Goal: Task Accomplishment & Management: Manage account settings

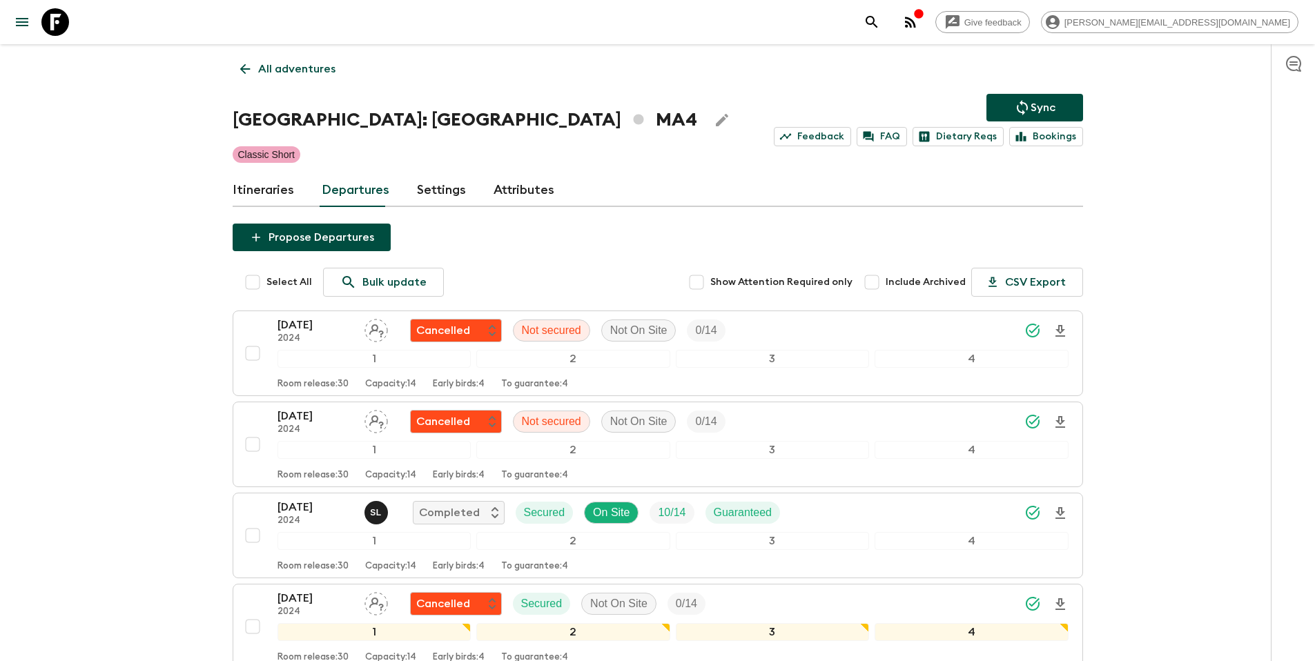
click at [273, 66] on p "All adventures" at bounding box center [296, 69] width 77 height 17
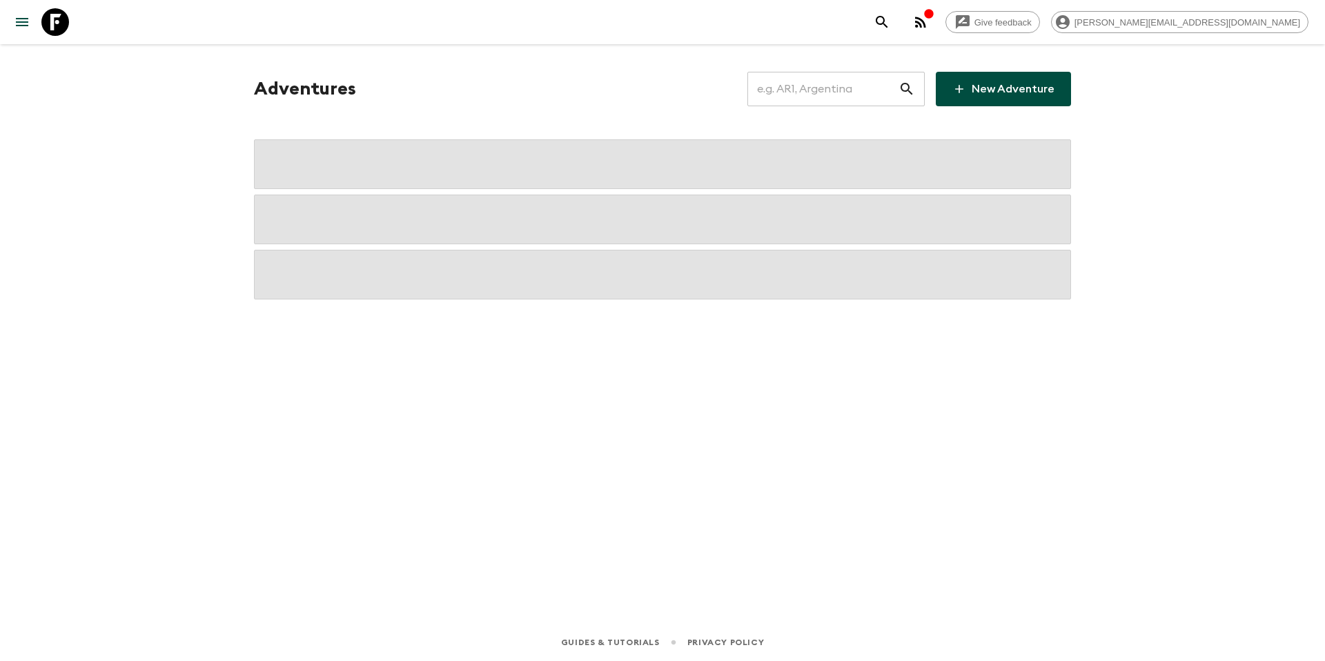
click at [828, 98] on input "text" at bounding box center [822, 89] width 151 height 39
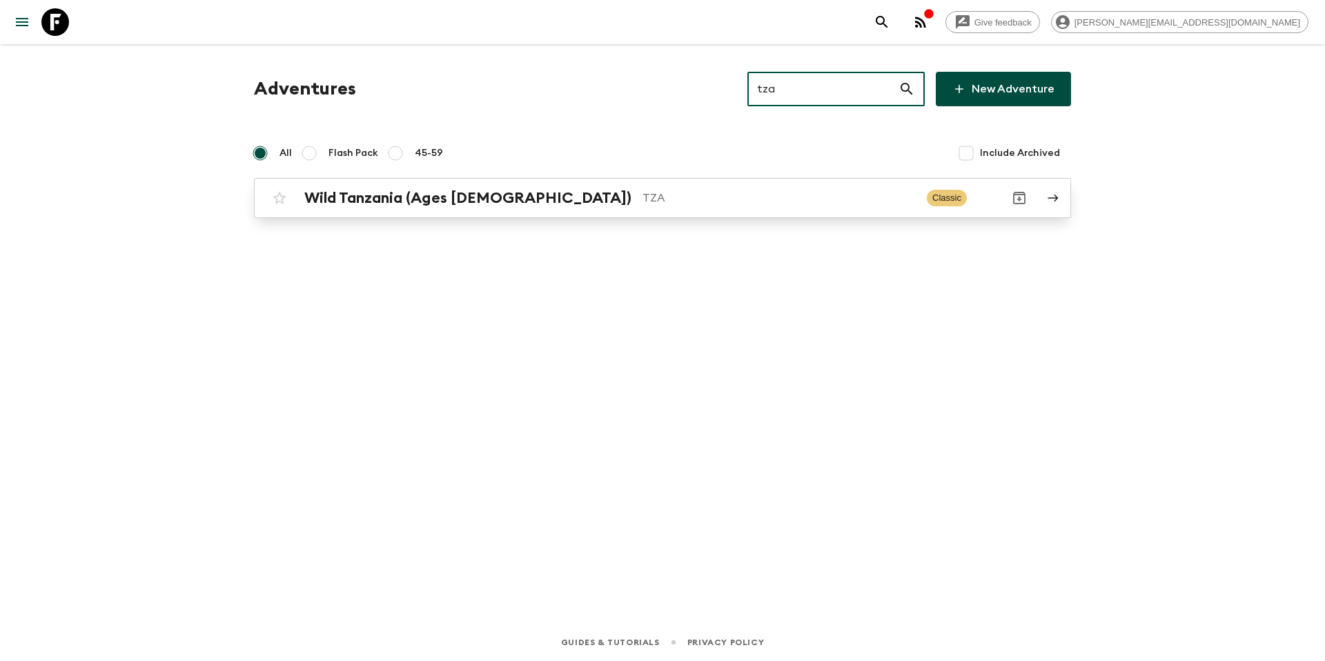
type input "tza"
click at [598, 214] on link "Wild Tanzania (Ages [DEMOGRAPHIC_DATA]) TZA Classic" at bounding box center [662, 198] width 817 height 40
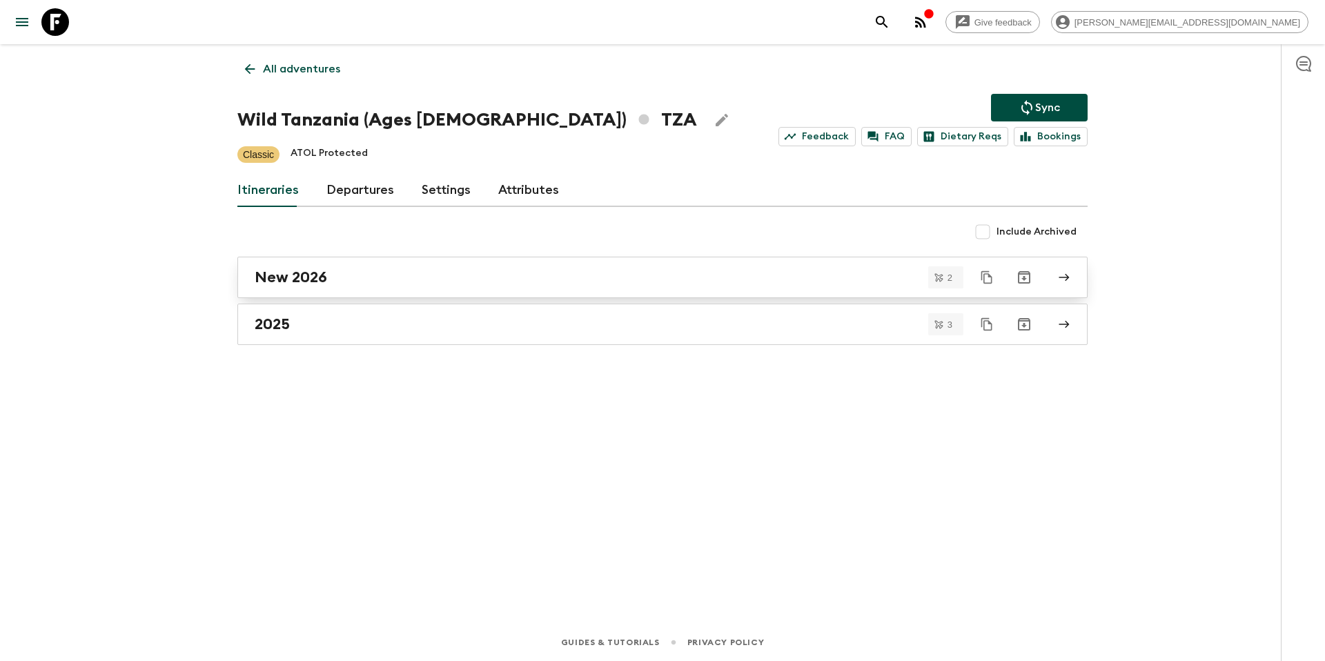
click at [344, 287] on link "New 2026" at bounding box center [662, 277] width 850 height 41
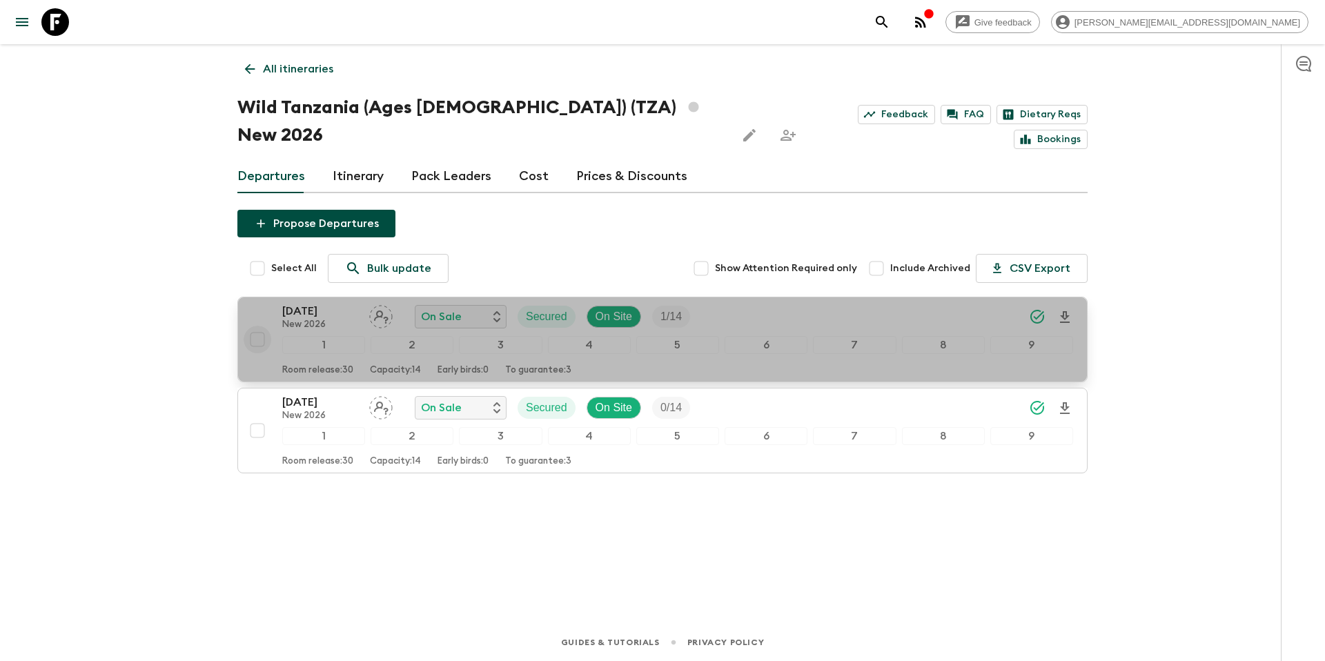
click at [260, 326] on input "checkbox" at bounding box center [258, 340] width 28 height 28
checkbox input "true"
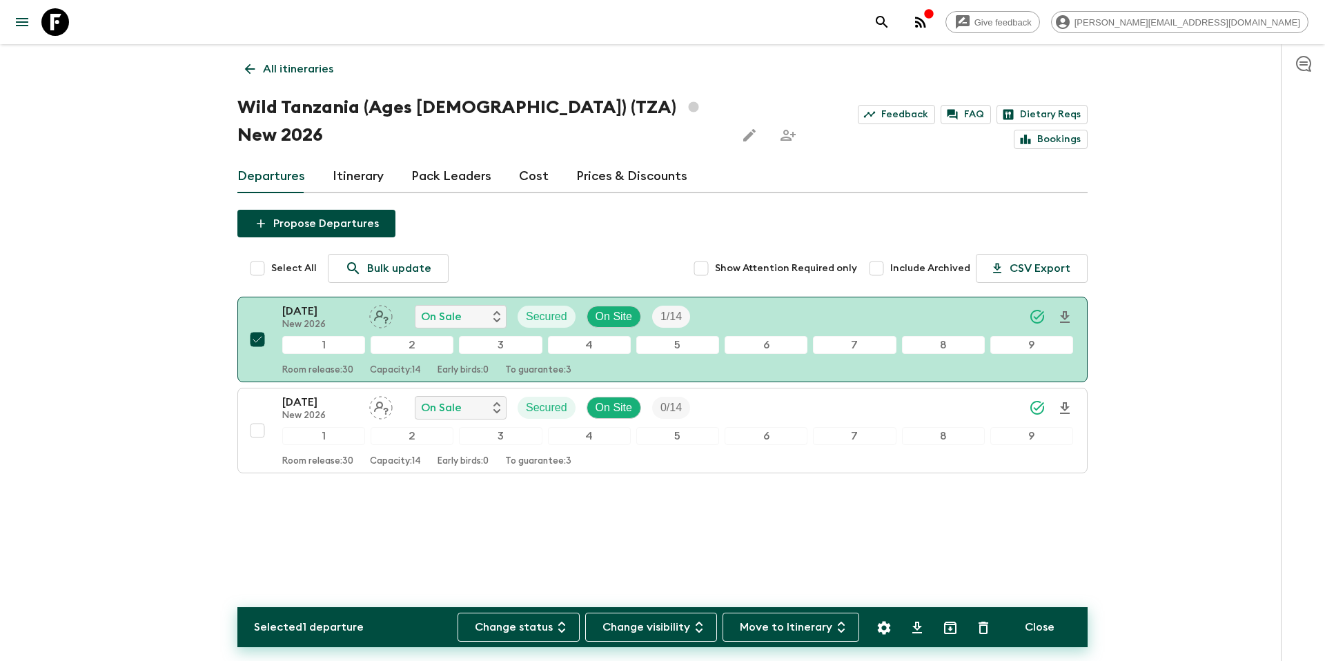
click at [888, 630] on icon "Settings" at bounding box center [884, 627] width 13 height 13
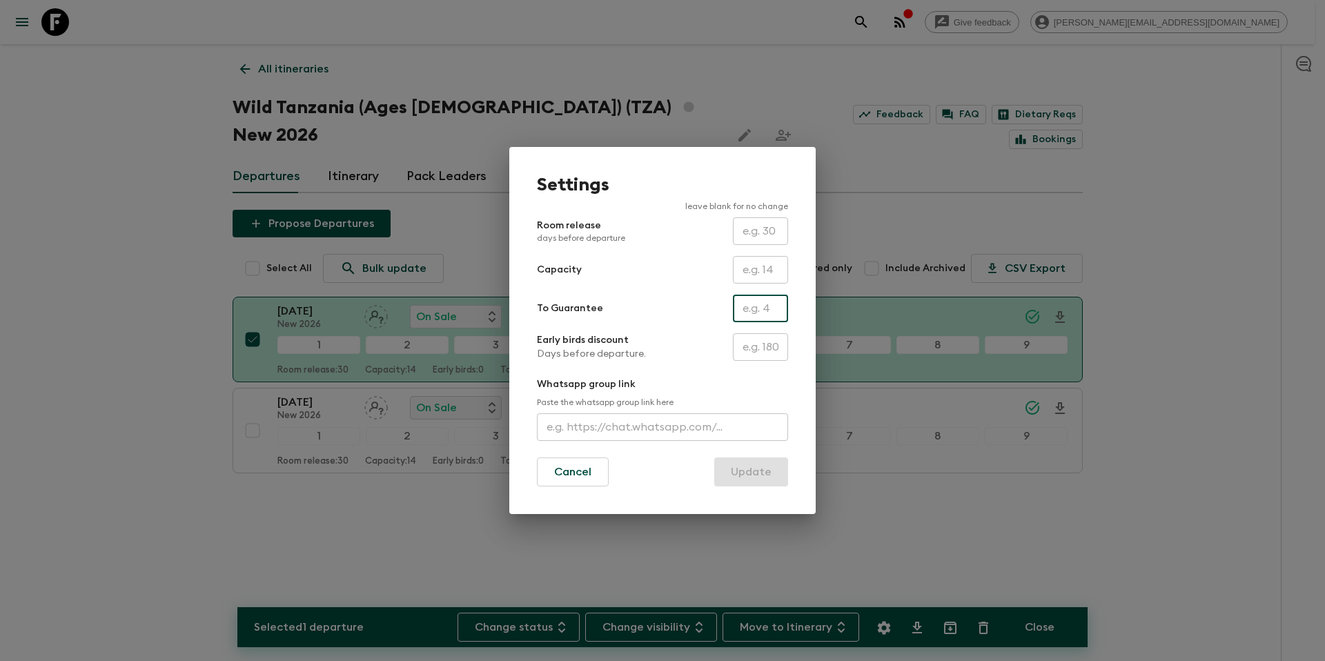
click at [772, 306] on input "text" at bounding box center [760, 309] width 55 height 28
type input "1"
click at [754, 484] on button "Update" at bounding box center [751, 472] width 74 height 29
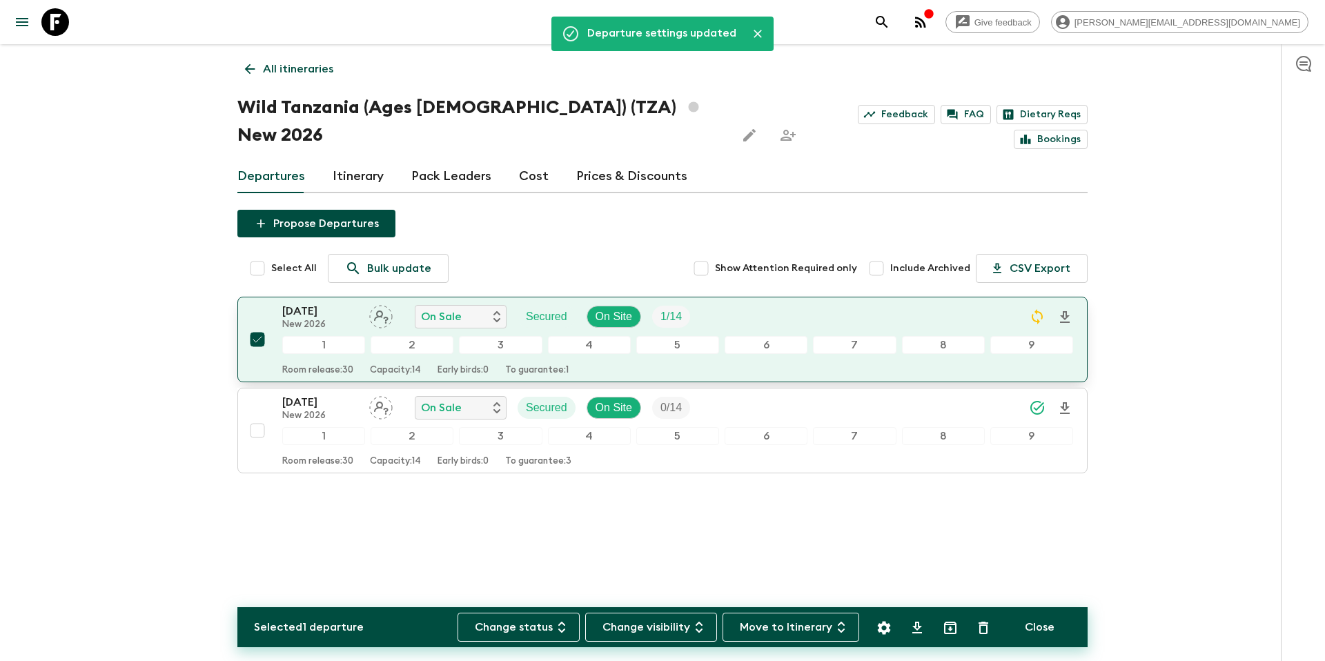
click at [249, 326] on input "checkbox" at bounding box center [258, 340] width 28 height 28
checkbox input "false"
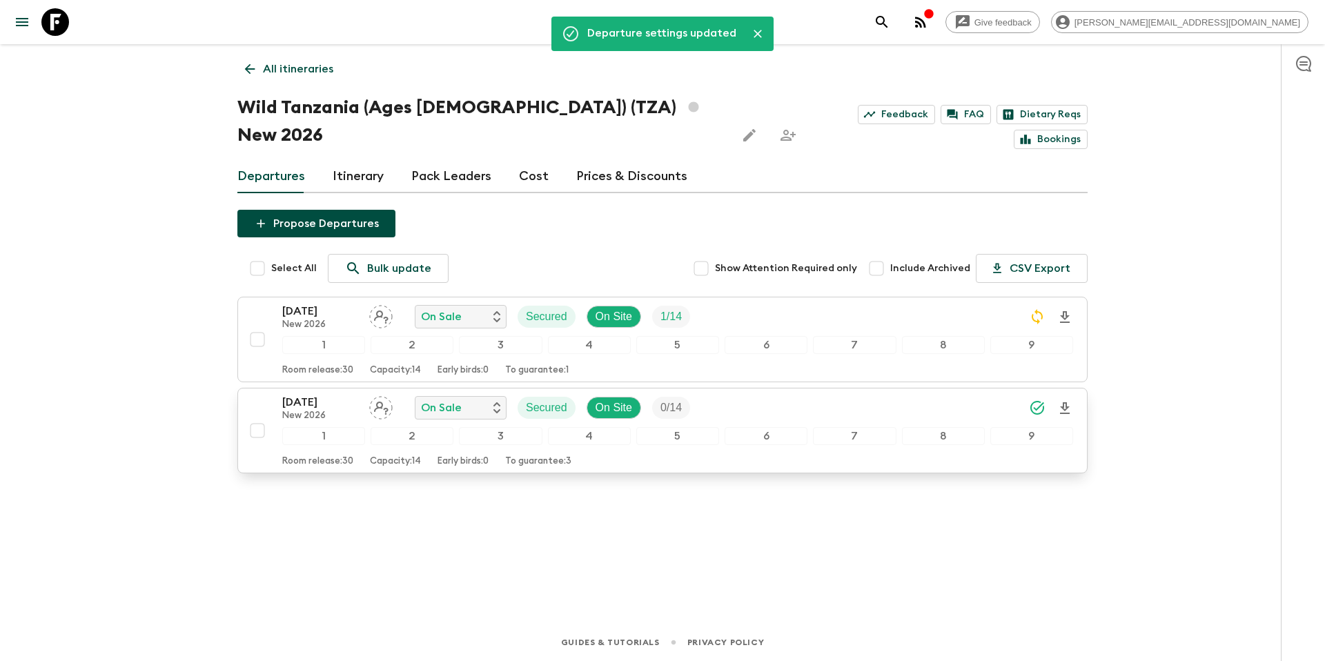
click at [257, 417] on input "checkbox" at bounding box center [258, 431] width 28 height 28
checkbox input "true"
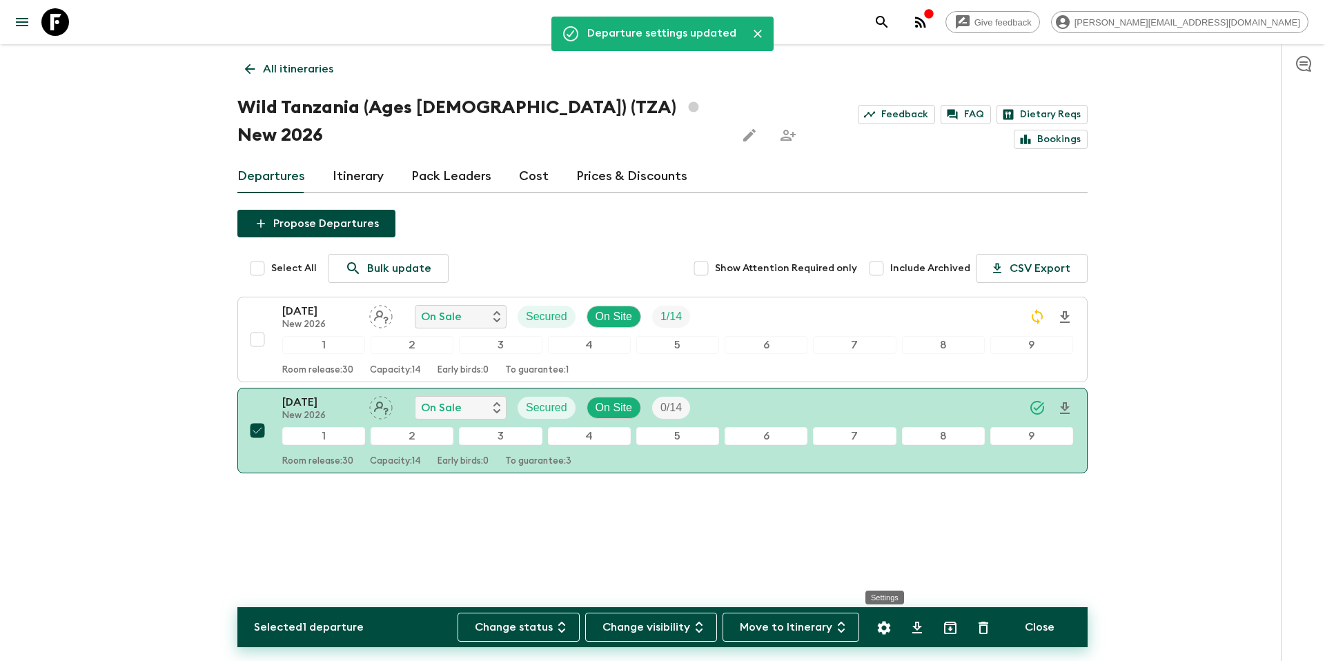
click at [885, 626] on icon "Settings" at bounding box center [884, 628] width 17 height 17
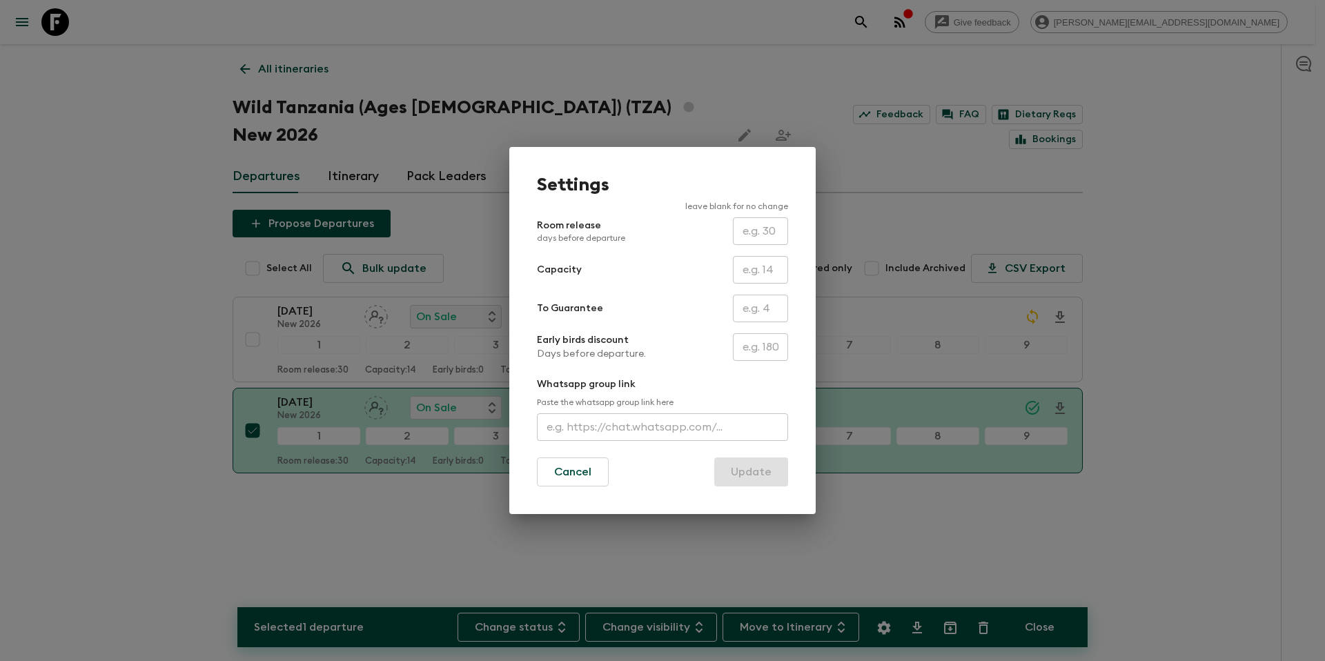
click at [746, 302] on input "text" at bounding box center [760, 309] width 55 height 28
type input "0"
click at [760, 484] on button "Update" at bounding box center [751, 472] width 74 height 29
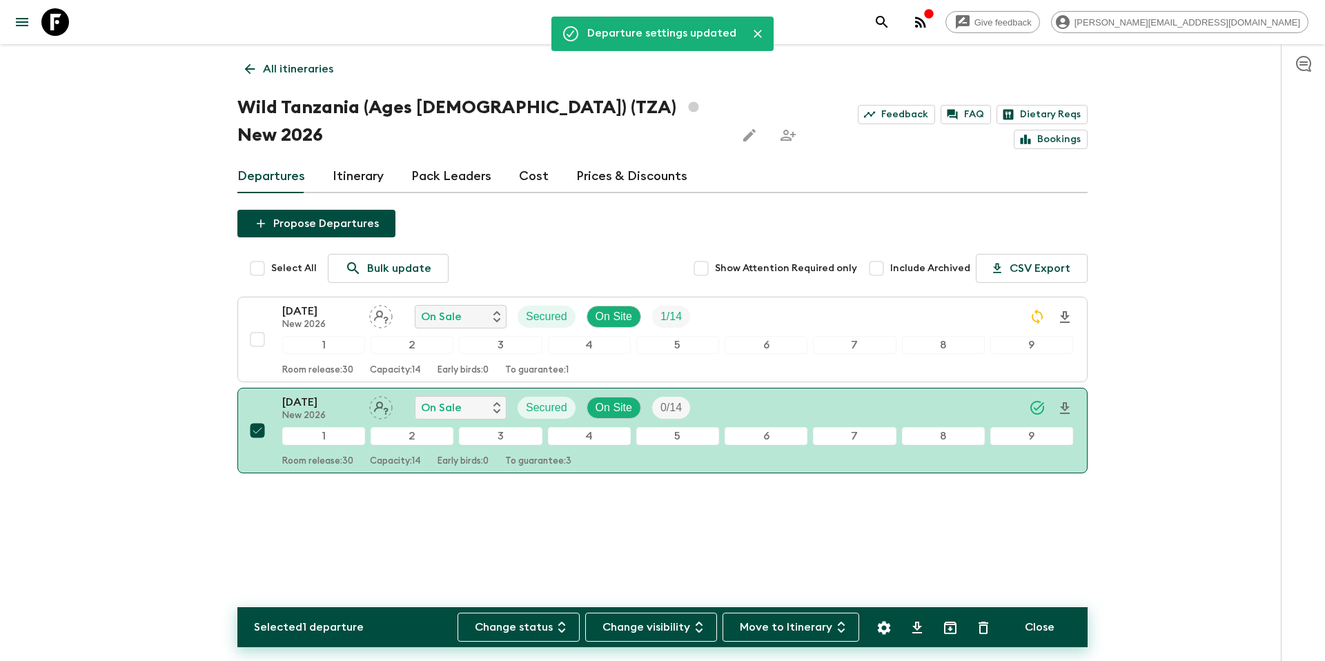
click at [288, 75] on p "All itineraries" at bounding box center [298, 69] width 70 height 17
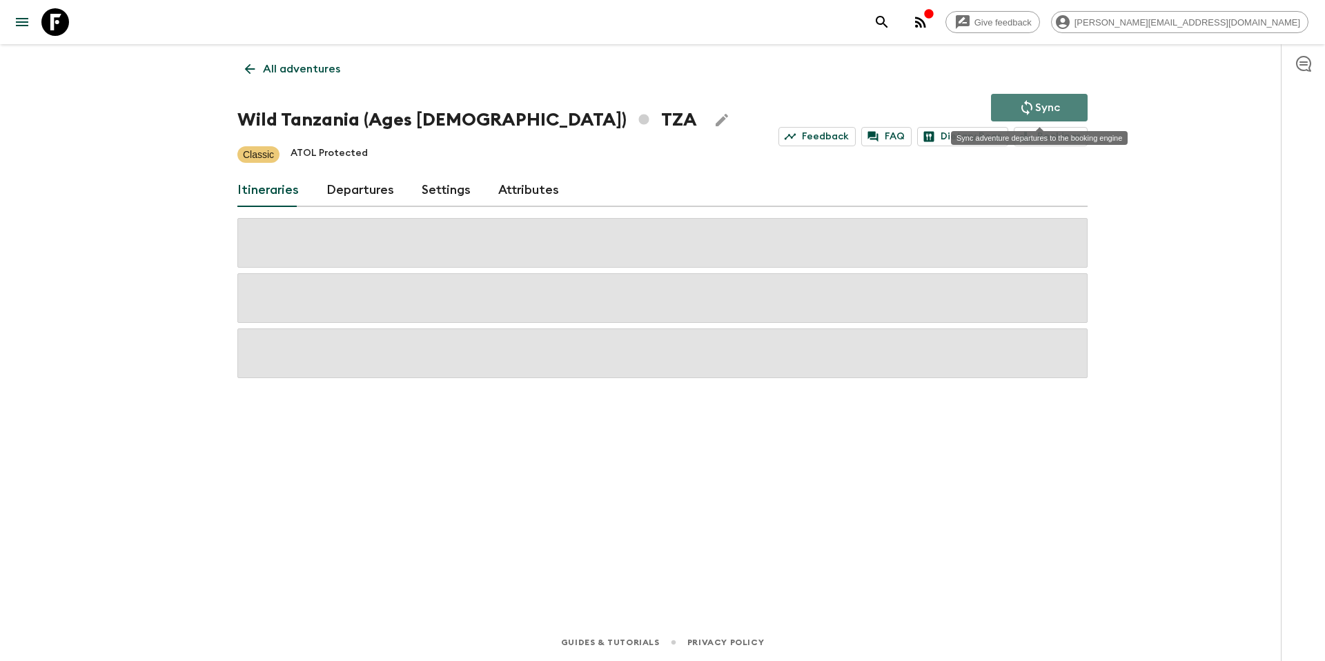
click at [1039, 101] on p "Sync" at bounding box center [1047, 107] width 25 height 17
